Goal: Task Accomplishment & Management: Use online tool/utility

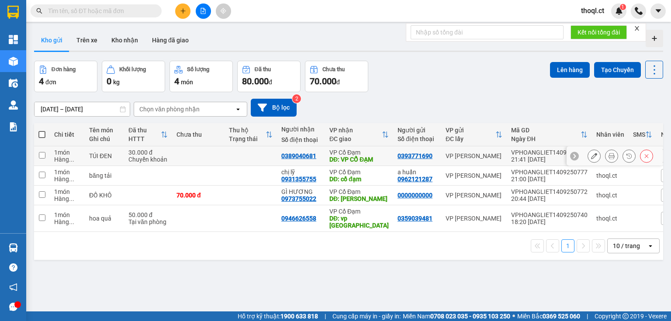
click at [44, 154] on input "checkbox" at bounding box center [42, 155] width 7 height 7
checkbox input "true"
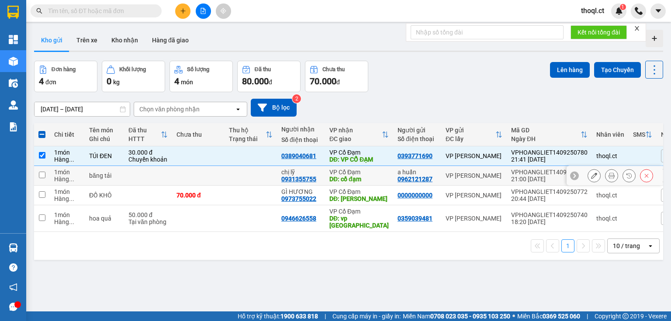
click at [43, 172] on input "checkbox" at bounding box center [42, 175] width 7 height 7
checkbox input "true"
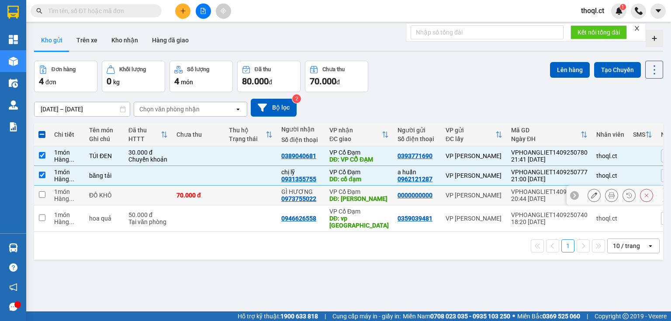
click at [40, 192] on td at bounding box center [42, 196] width 16 height 20
checkbox input "true"
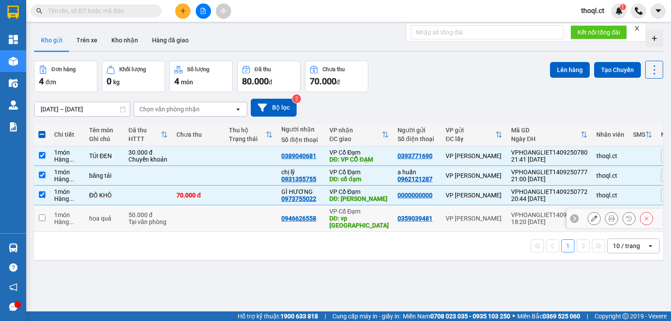
click at [42, 215] on input "checkbox" at bounding box center [42, 218] width 7 height 7
checkbox input "true"
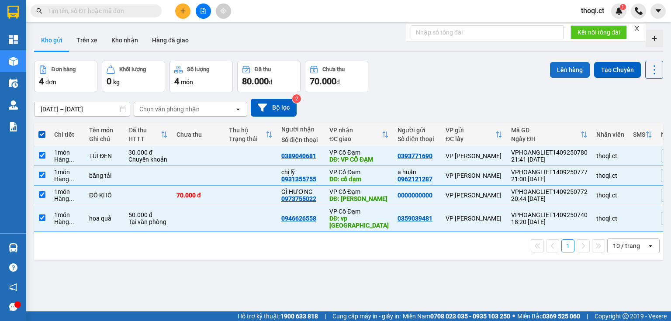
click at [564, 70] on button "Lên hàng" at bounding box center [570, 70] width 40 height 16
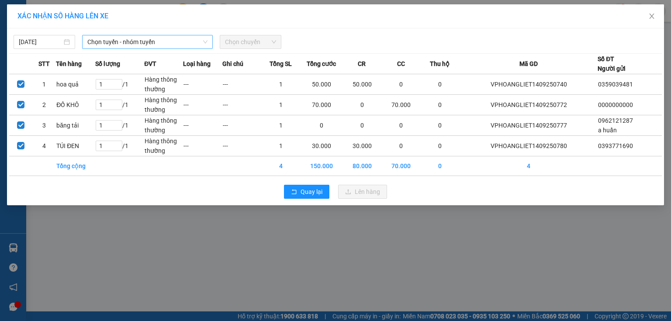
click at [199, 40] on span "Chọn tuyến - nhóm tuyến" at bounding box center [147, 41] width 120 height 13
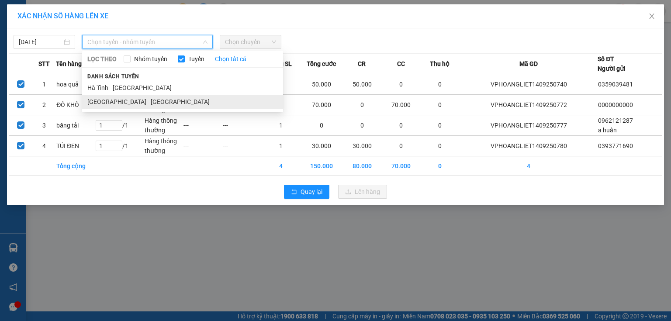
click at [107, 98] on li "[GEOGRAPHIC_DATA] - [GEOGRAPHIC_DATA]" at bounding box center [182, 102] width 201 height 14
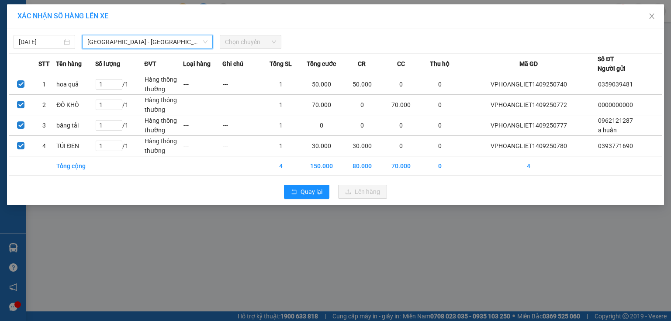
click at [255, 44] on span "Chọn chuyến" at bounding box center [250, 41] width 51 height 13
click at [258, 40] on span "Chọn chuyến" at bounding box center [250, 41] width 51 height 13
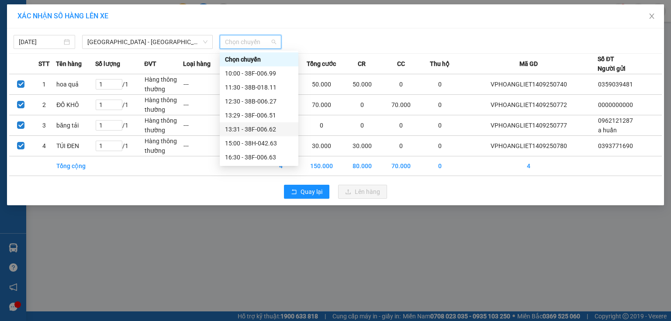
drag, startPoint x: 291, startPoint y: 87, endPoint x: 289, endPoint y: 133, distance: 45.5
click at [289, 133] on div "Chọn chuyến 10:00 - 38F-006.99 11:30 - 38B-018.11 12:30 - 38B-006.27 13:29 - 38…" at bounding box center [259, 136] width 79 height 168
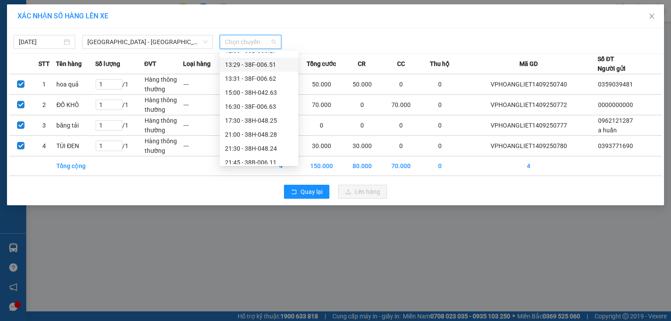
scroll to position [50, 0]
click at [274, 147] on div "21:30 - 38H-048.24" at bounding box center [259, 150] width 68 height 10
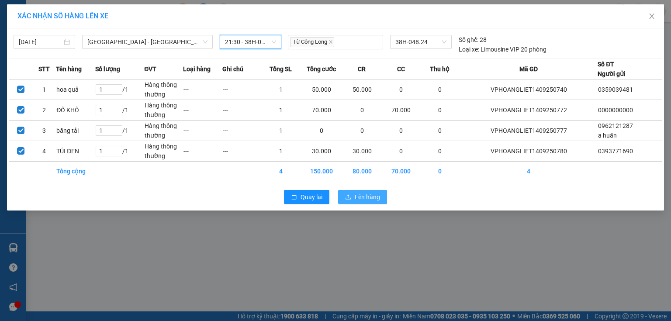
click at [374, 197] on span "Lên hàng" at bounding box center [367, 197] width 25 height 10
